Goal: Transaction & Acquisition: Purchase product/service

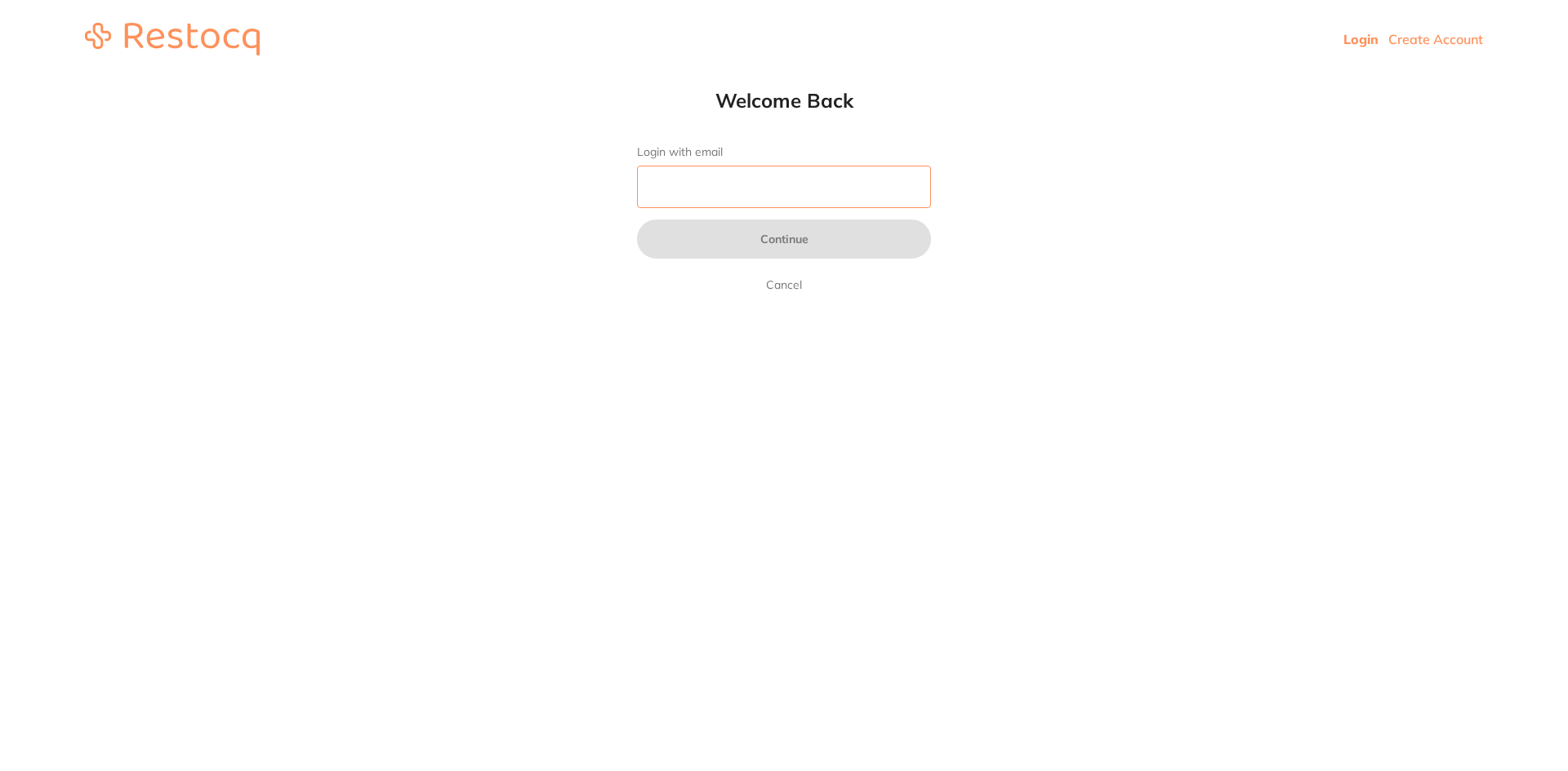
click at [711, 193] on input "Login with email" at bounding box center [784, 187] width 294 height 43
type input "p"
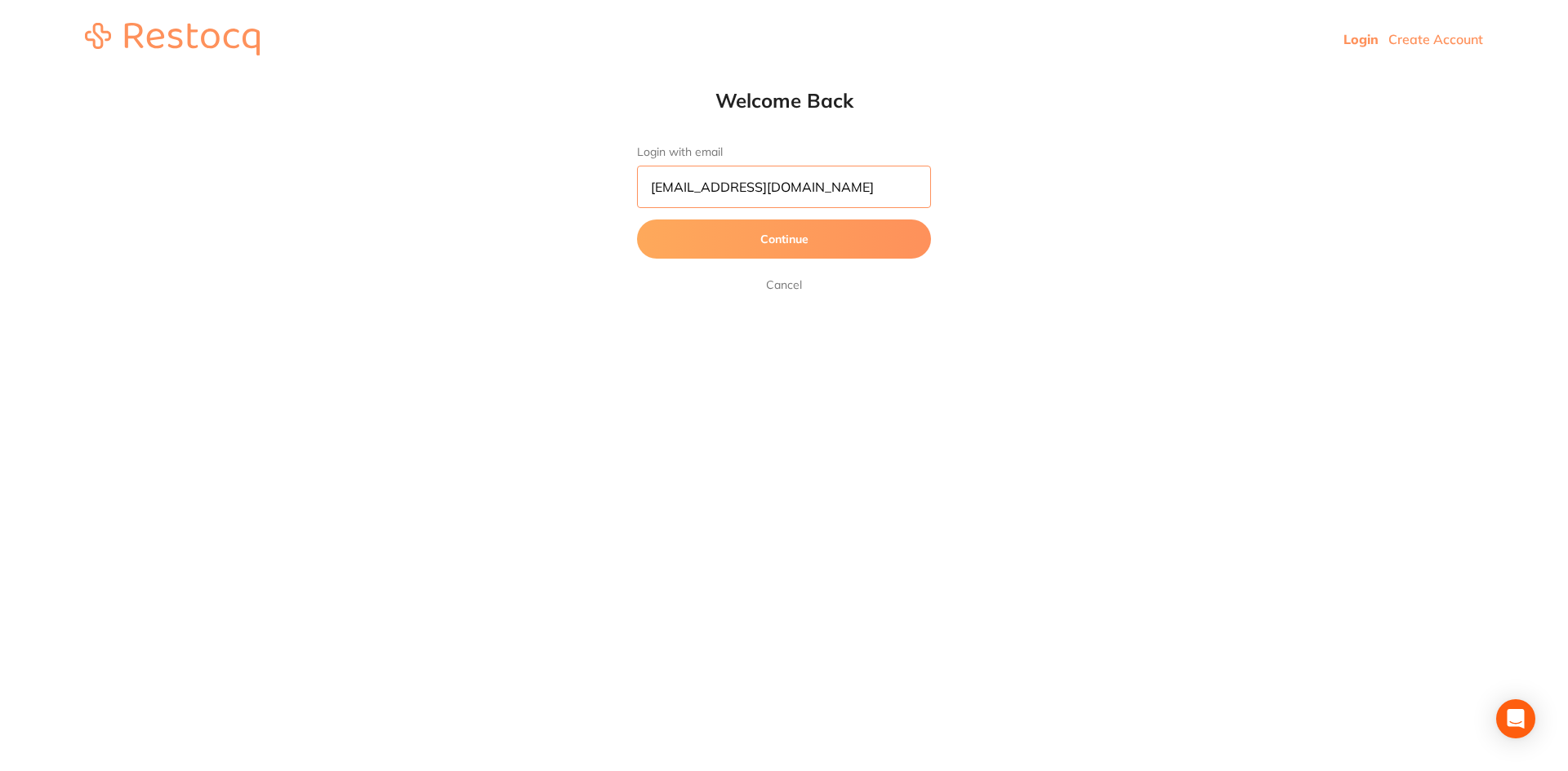
type input "[EMAIL_ADDRESS][DOMAIN_NAME]"
click at [738, 238] on button "Continue" at bounding box center [784, 239] width 294 height 39
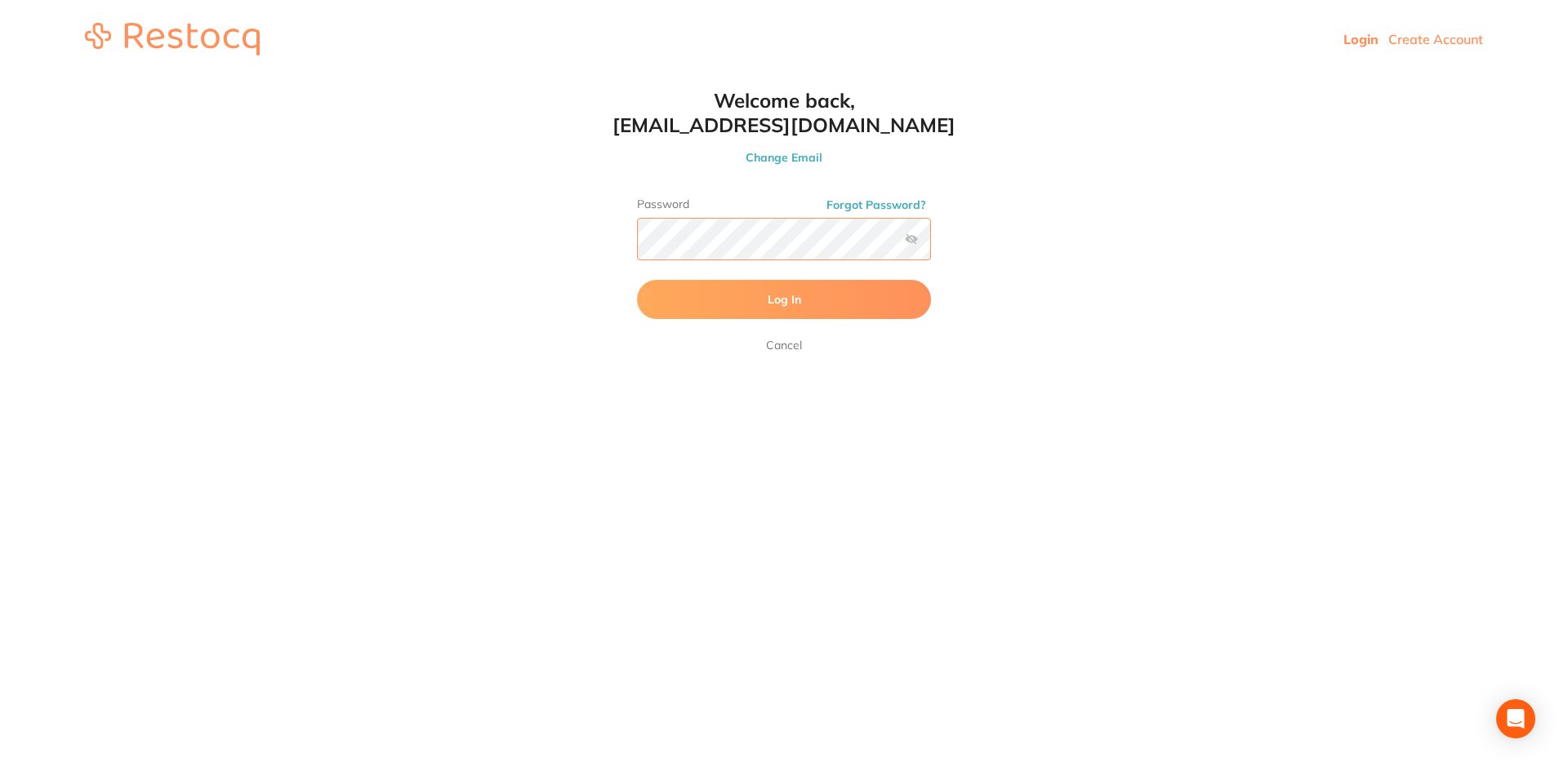
click at [637, 280] on button "Log In" at bounding box center [784, 299] width 294 height 39
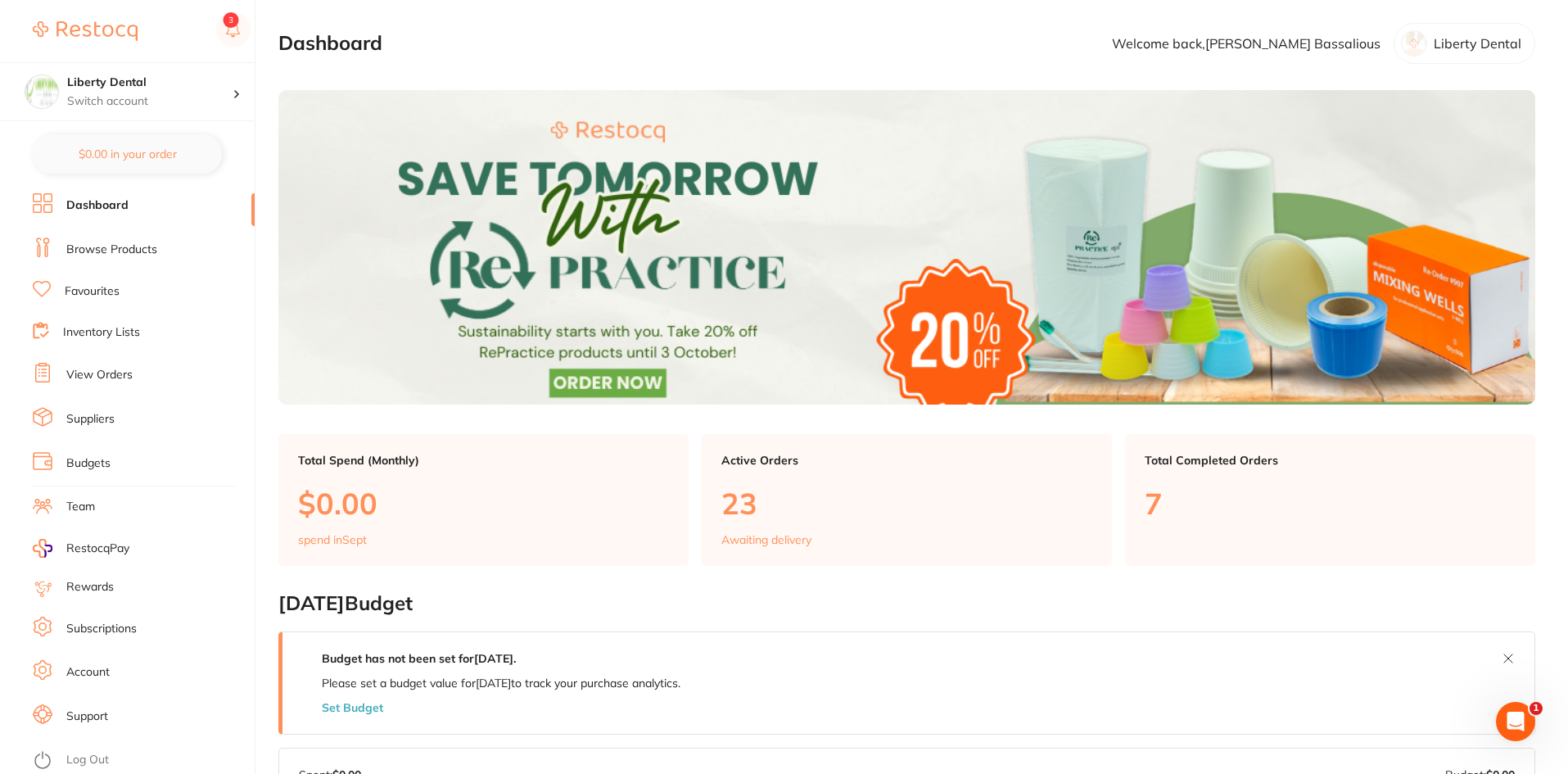
click at [122, 251] on link "Browse Products" at bounding box center [112, 249] width 91 height 17
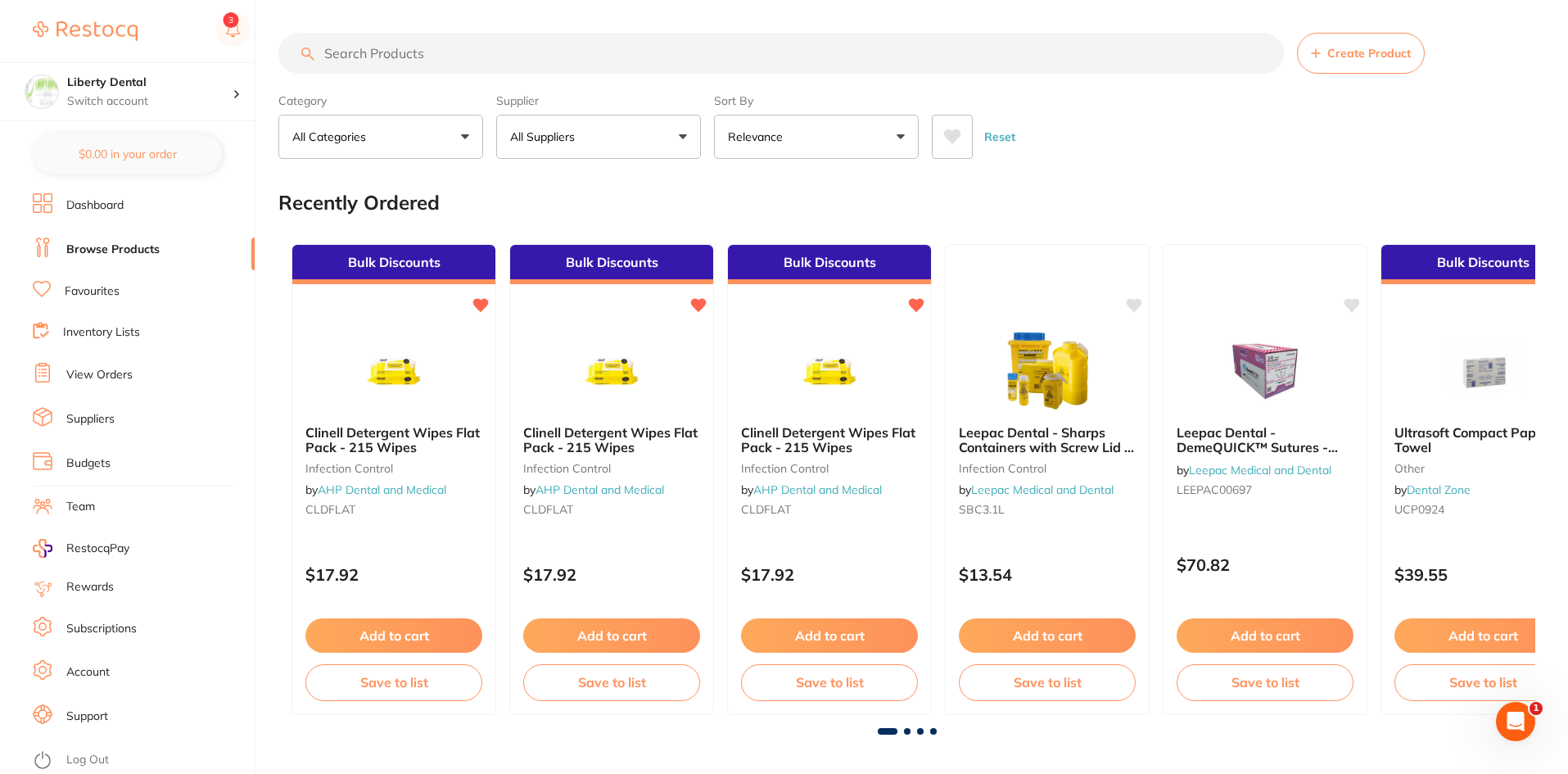
click at [429, 135] on button "All Categories" at bounding box center [381, 137] width 205 height 44
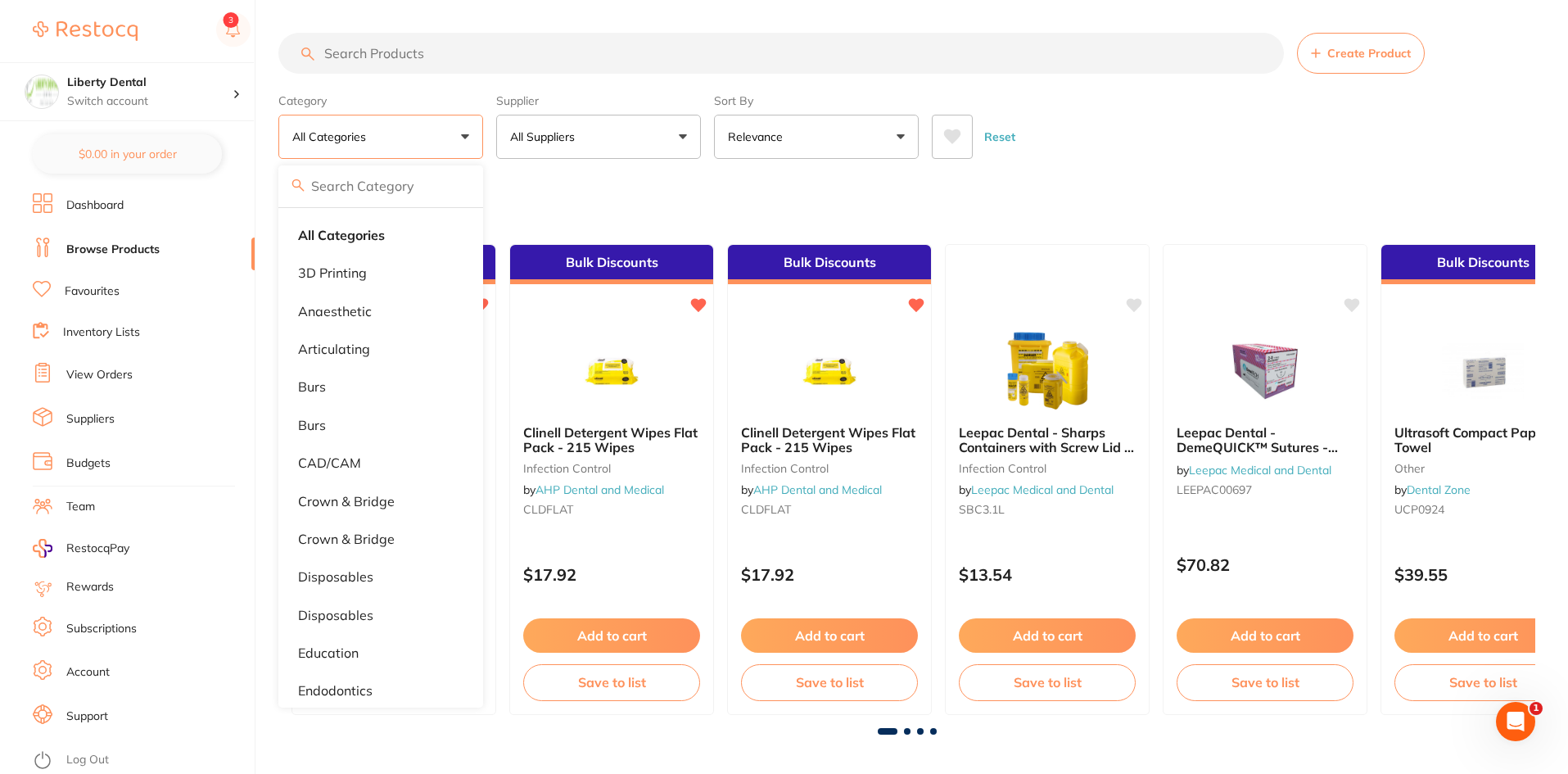
click at [572, 137] on p "All Suppliers" at bounding box center [546, 137] width 71 height 17
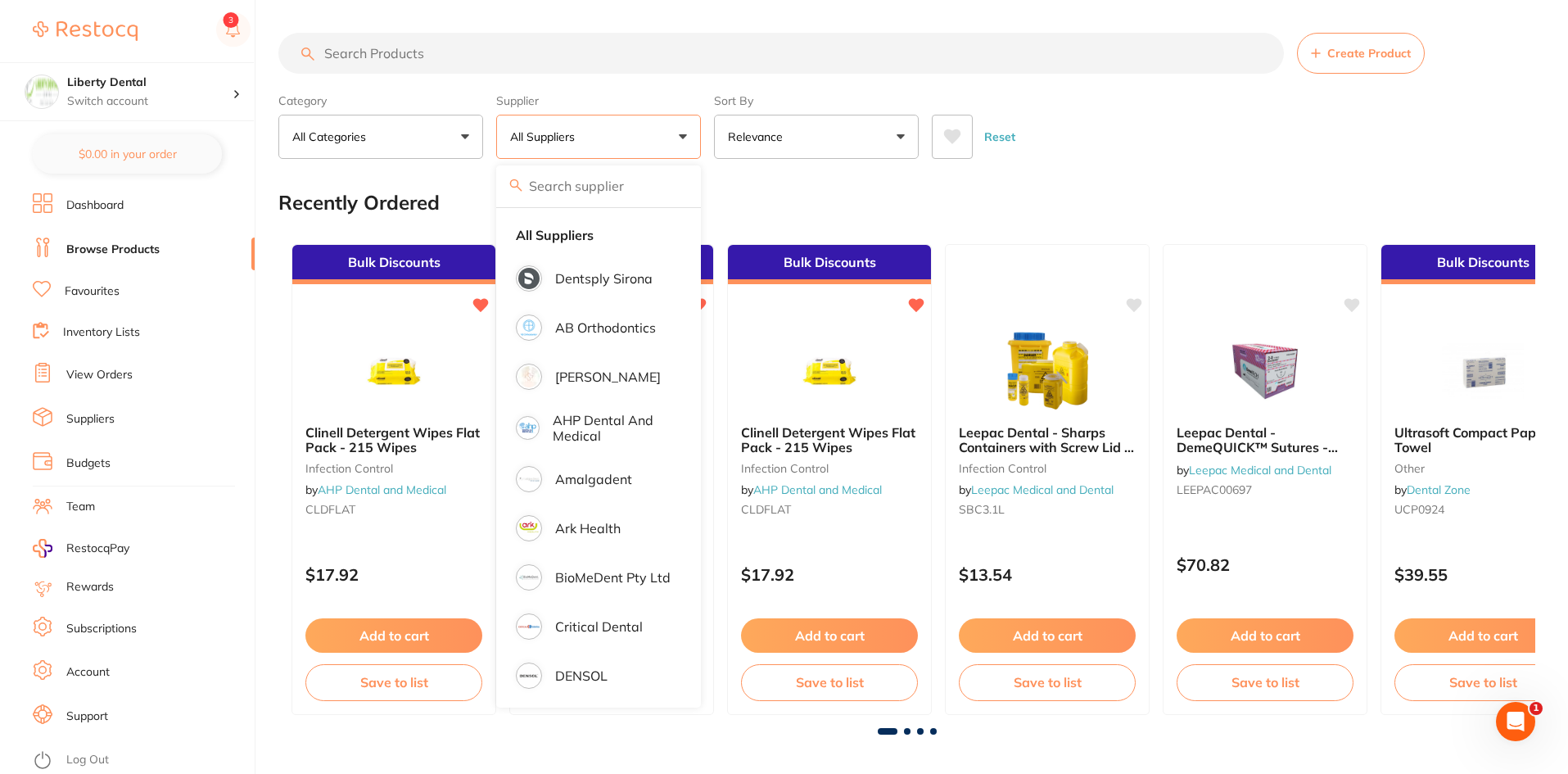
click at [526, 49] on input "search" at bounding box center [781, 53] width 1005 height 41
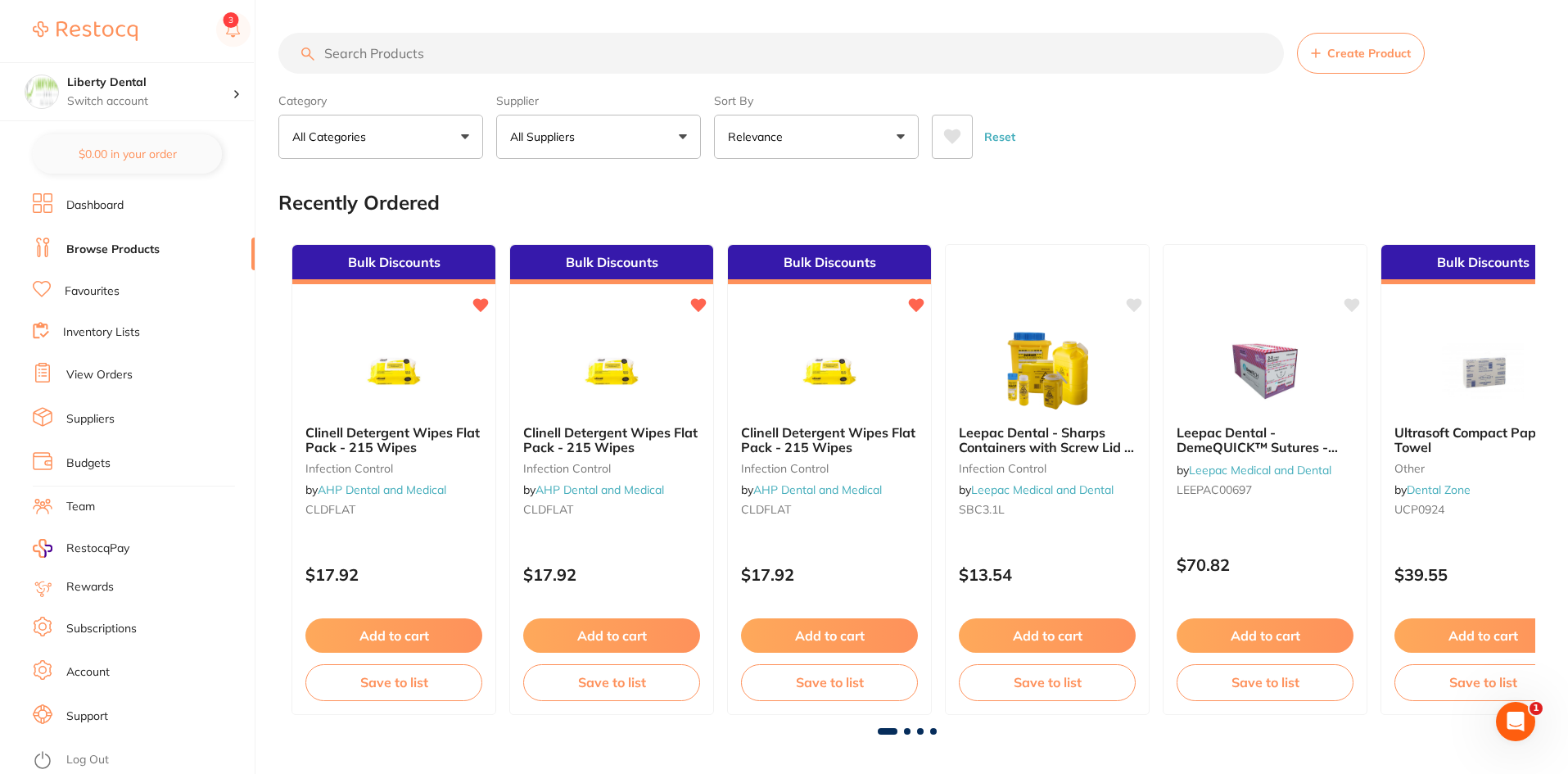
type input "g"
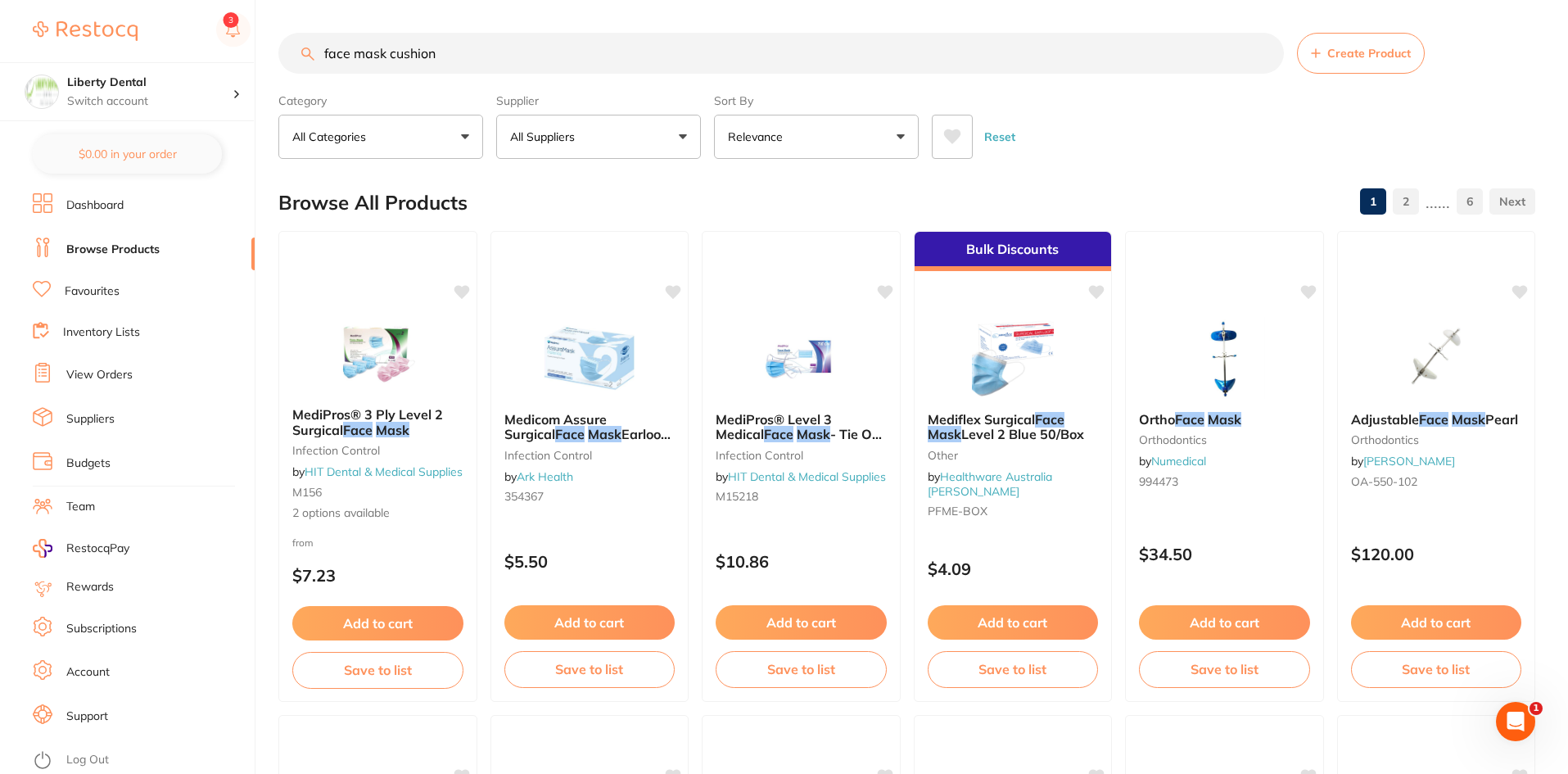
type input "face mask cushion"
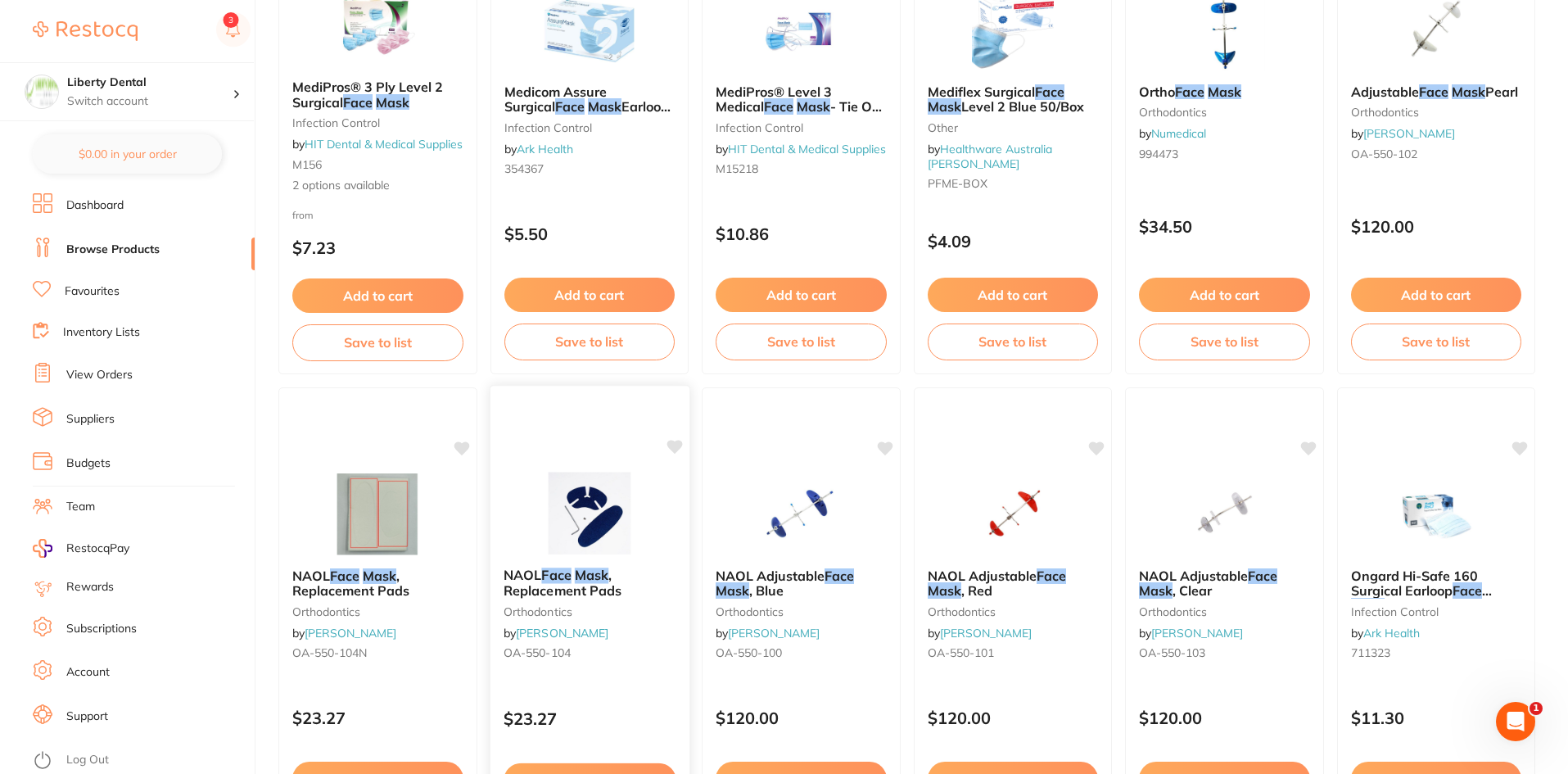
scroll to position [492, 0]
